Goal: Task Accomplishment & Management: Manage account settings

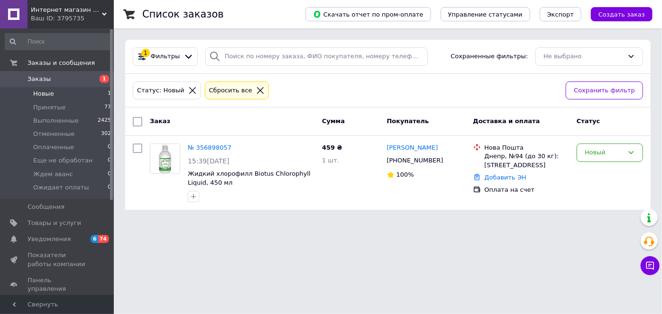
click at [76, 94] on li "Новые 1" at bounding box center [58, 93] width 117 height 13
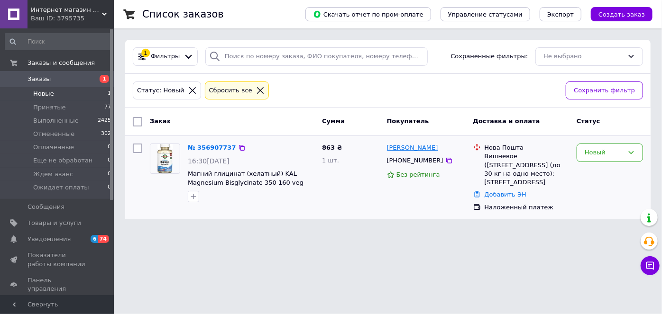
click at [417, 149] on link "[PERSON_NAME]" at bounding box center [412, 148] width 51 height 9
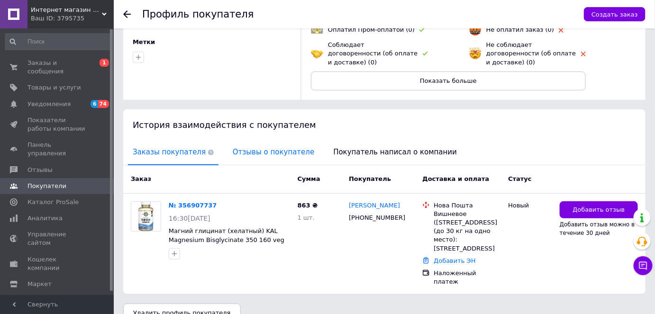
click at [245, 149] on span "Отзывы о покупателе" at bounding box center [273, 152] width 91 height 24
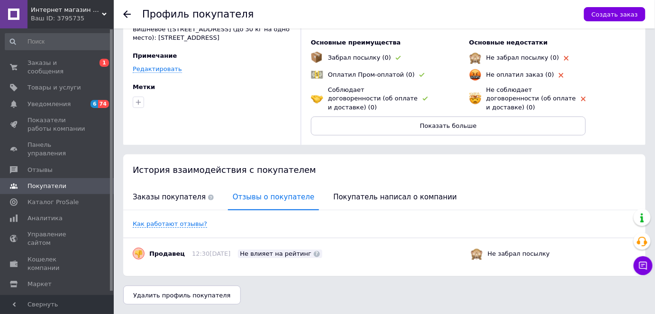
scroll to position [52, 0]
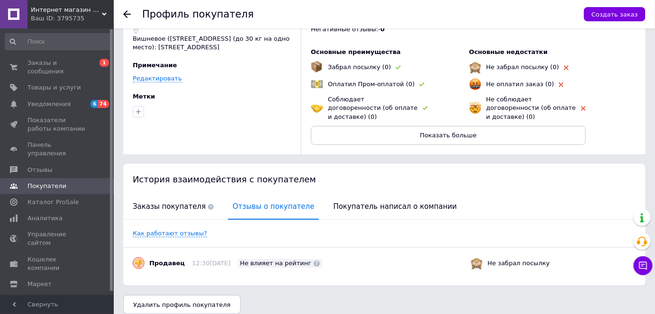
click at [184, 144] on div "[PERSON_NAME] [PHONE_NUMBER] Вишневое ([STREET_ADDRESS] (до 30 кг на одно место…" at bounding box center [384, 70] width 503 height 168
click at [162, 195] on span "Заказы покупателя" at bounding box center [173, 207] width 91 height 24
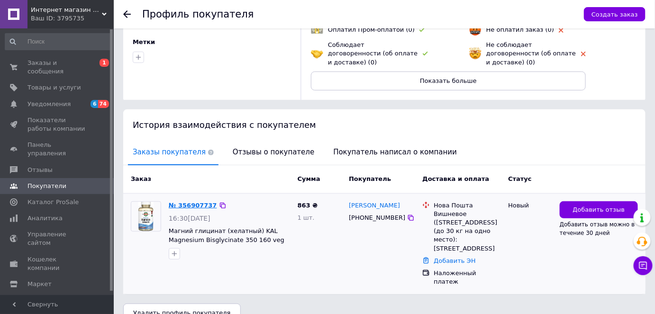
click at [191, 202] on link "№ 356907737" at bounding box center [193, 205] width 48 height 7
